Goal: Use online tool/utility: Use online tool/utility

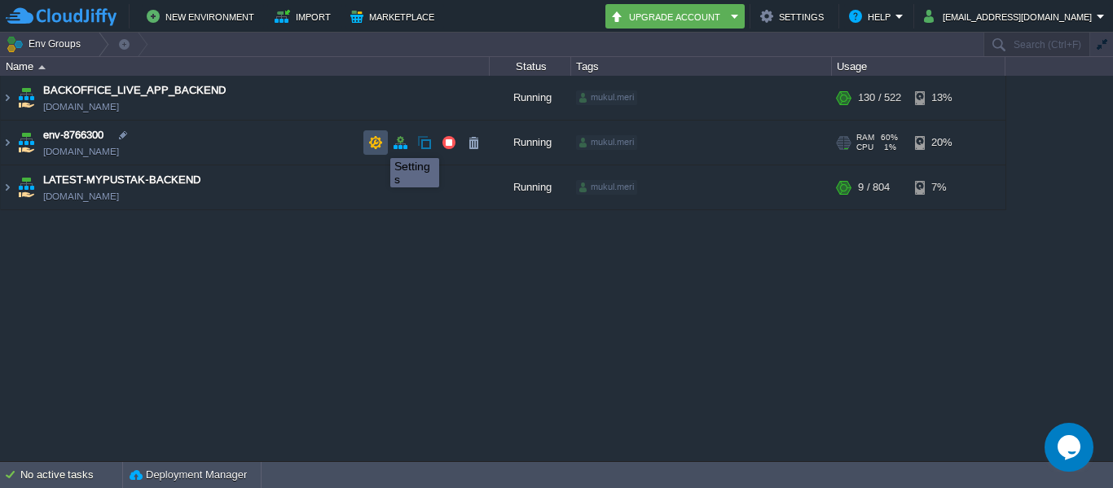
click at [378, 143] on button "button" at bounding box center [375, 142] width 15 height 15
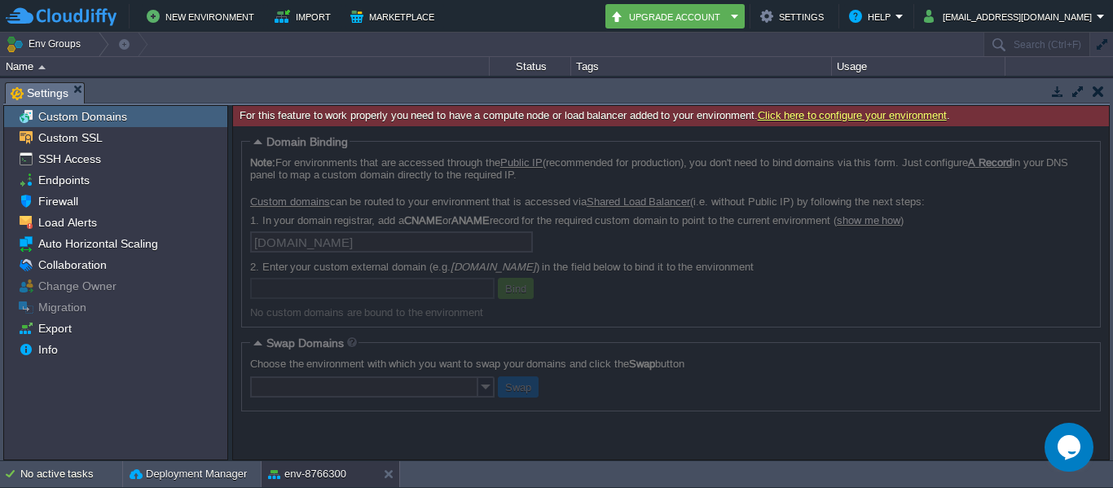
click at [1095, 90] on button "button" at bounding box center [1097, 91] width 11 height 15
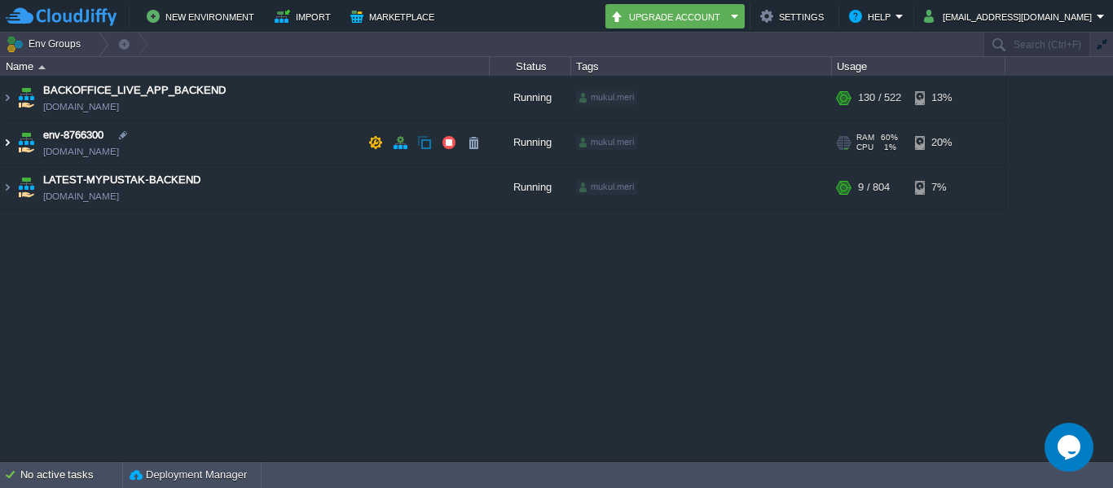
click at [8, 150] on img at bounding box center [7, 143] width 13 height 44
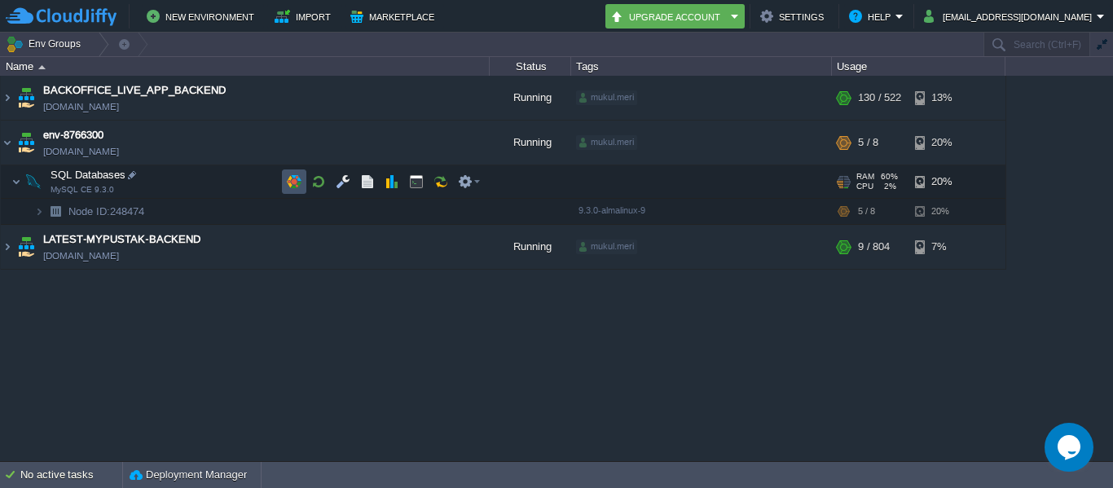
click at [301, 177] on button "button" at bounding box center [294, 181] width 15 height 15
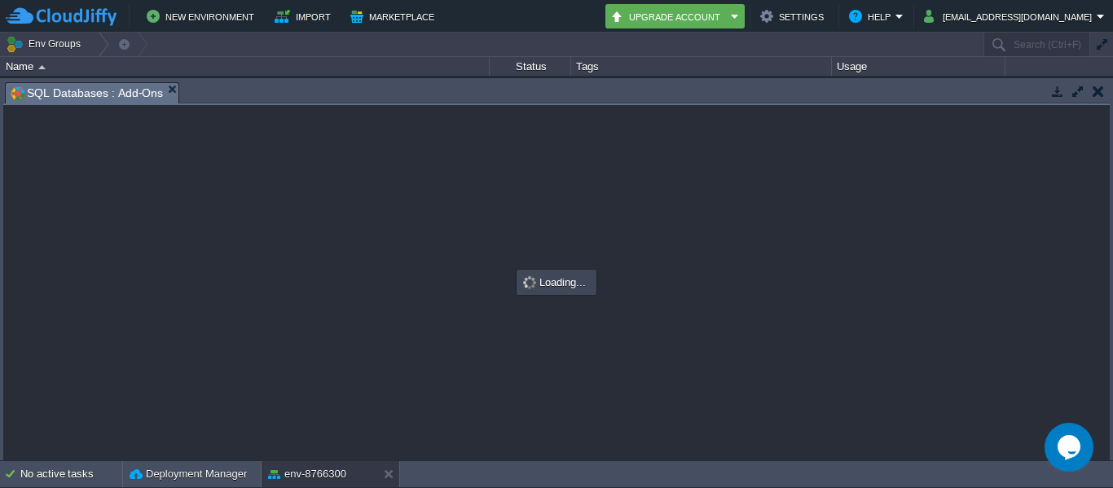
click at [1098, 93] on button "button" at bounding box center [1097, 91] width 11 height 15
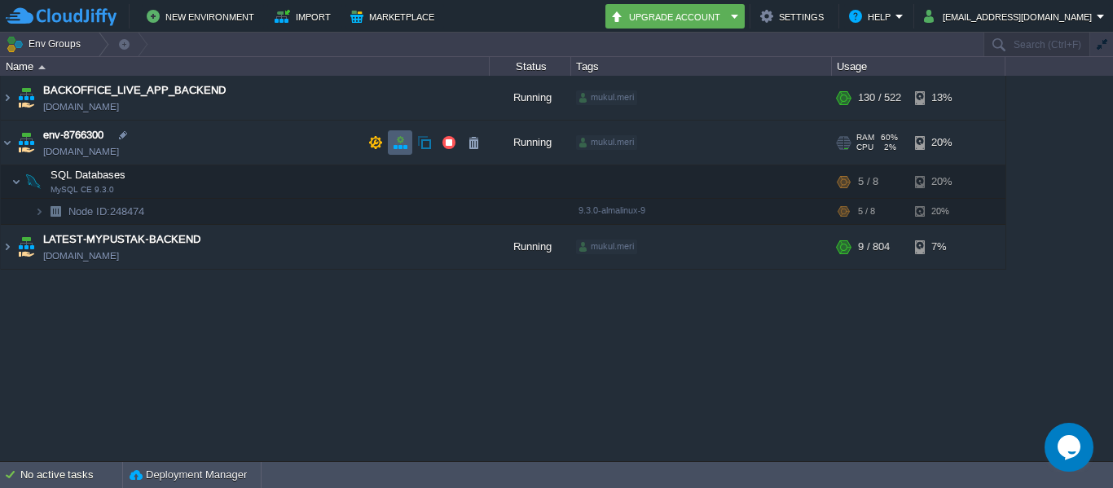
click at [407, 140] on td at bounding box center [400, 142] width 24 height 24
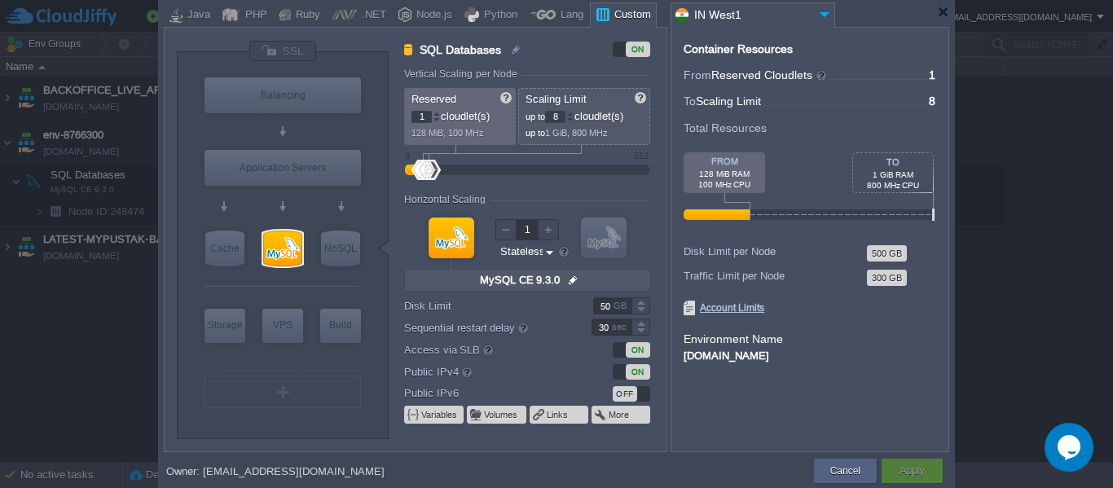
click at [440, 166] on div at bounding box center [429, 170] width 24 height 20
type input "38"
drag, startPoint x: 435, startPoint y: 167, endPoint x: 444, endPoint y: 165, distance: 9.3
click at [444, 165] on div at bounding box center [444, 170] width 24 height 20
click at [927, 466] on div "Apply" at bounding box center [911, 471] width 37 height 24
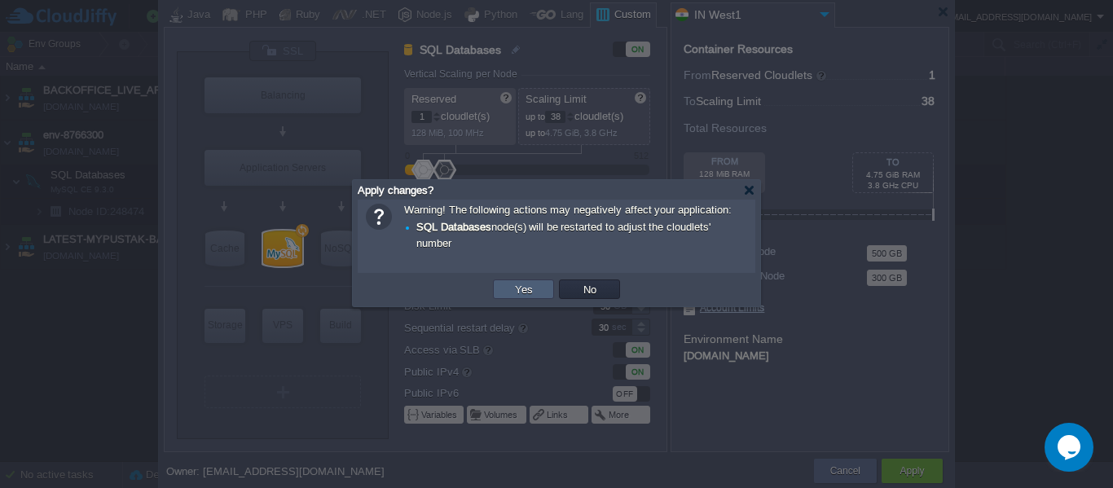
click at [516, 283] on td "Yes" at bounding box center [523, 289] width 61 height 20
